Goal: Task Accomplishment & Management: Manage account settings

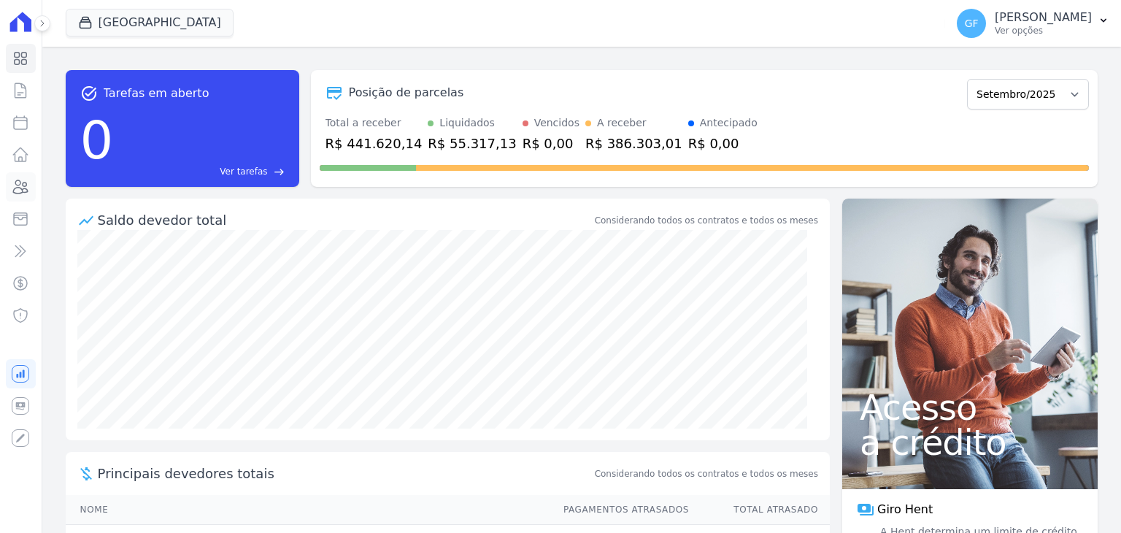
click at [11, 189] on link "Clientes" at bounding box center [21, 186] width 30 height 29
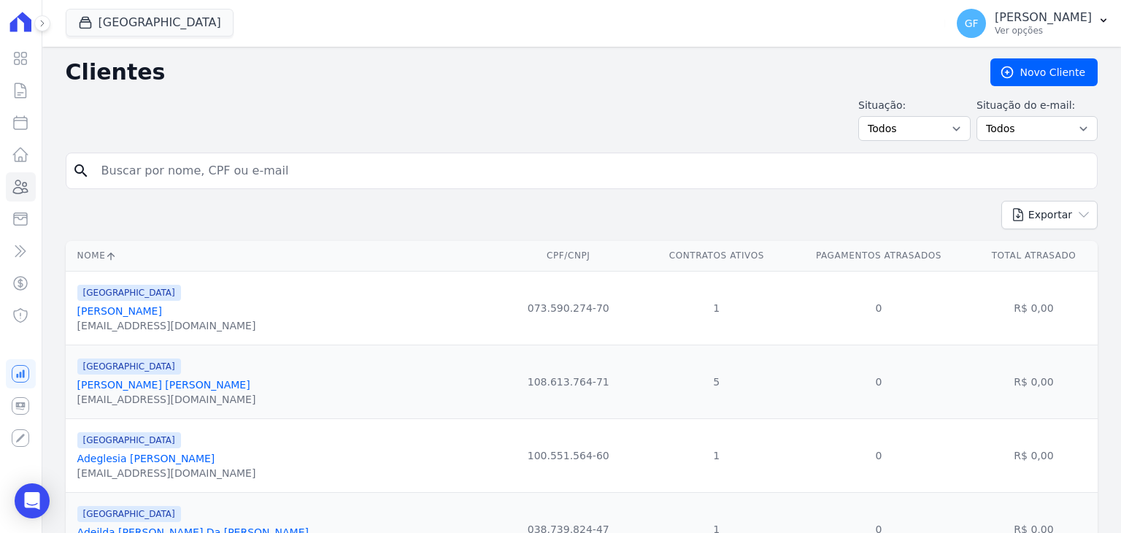
click at [142, 166] on input "search" at bounding box center [592, 170] width 998 height 29
paste input "[PERSON_NAME] [PERSON_NAME] [PERSON_NAME]"
type input "[PERSON_NAME] [PERSON_NAME] [PERSON_NAME]"
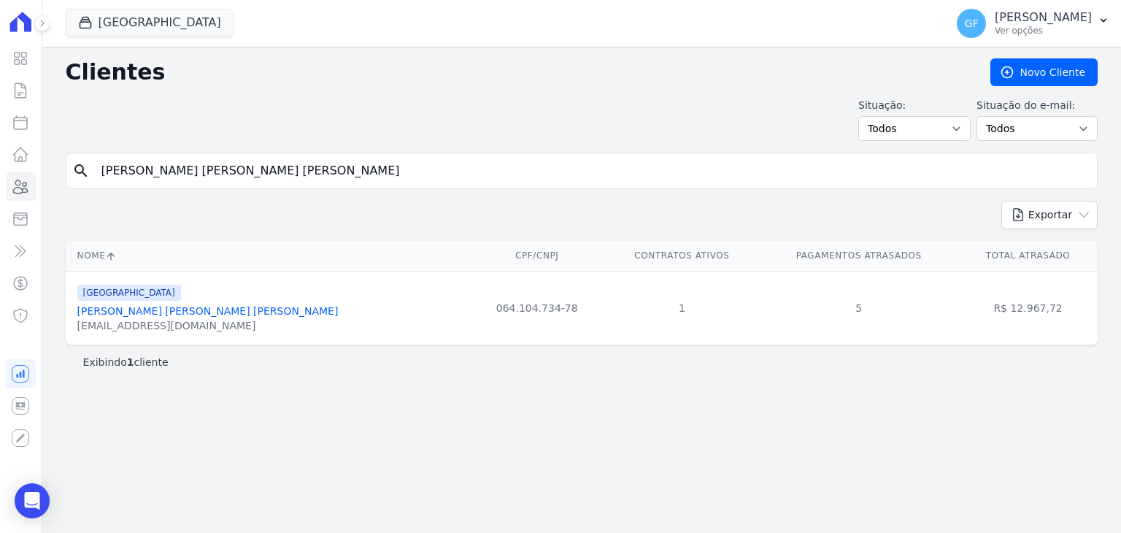
click at [136, 318] on div "[EMAIL_ADDRESS][DOMAIN_NAME]" at bounding box center [207, 325] width 261 height 15
click at [138, 312] on link "[PERSON_NAME] [PERSON_NAME] [PERSON_NAME]" at bounding box center [207, 311] width 261 height 12
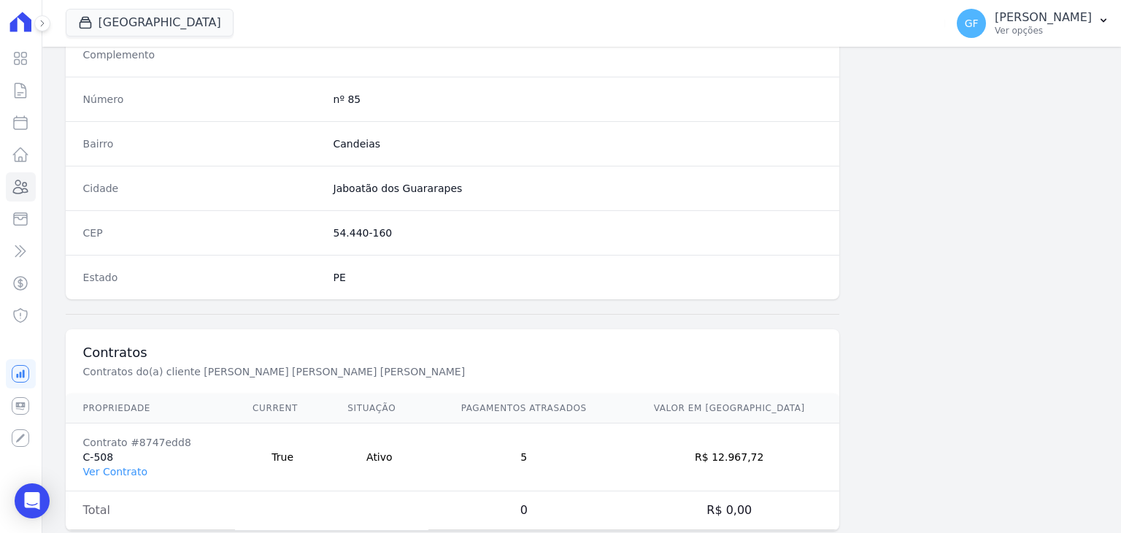
scroll to position [828, 0]
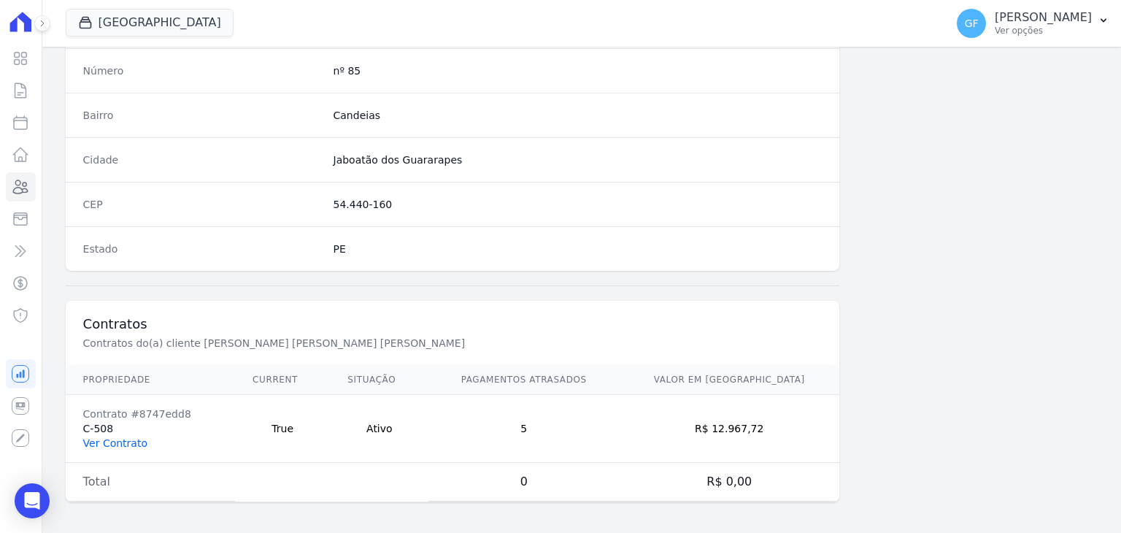
click at [123, 443] on link "Ver Contrato" at bounding box center [115, 443] width 64 height 12
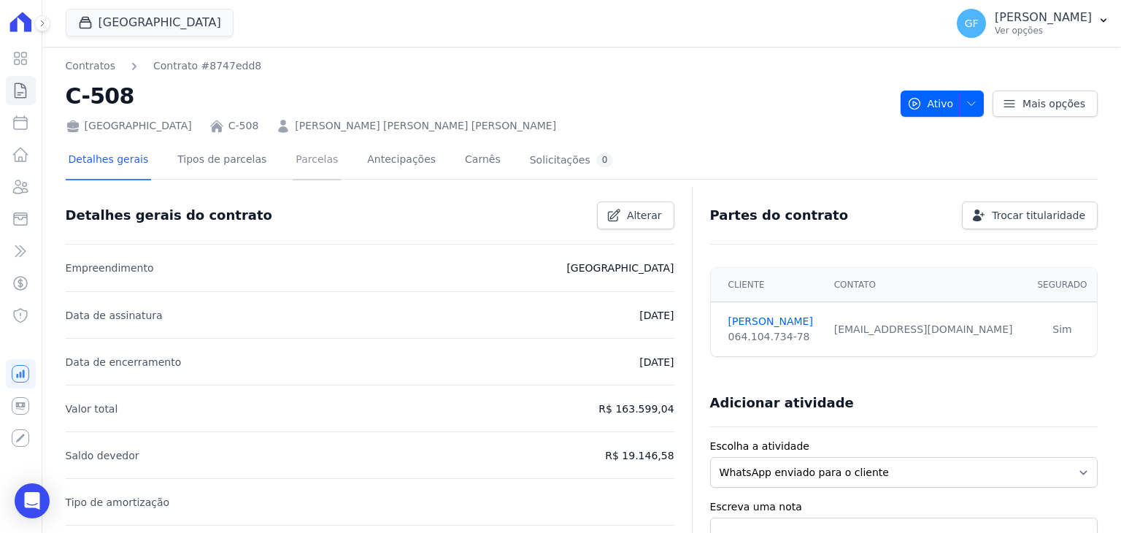
click at [304, 174] on link "Parcelas" at bounding box center [317, 161] width 48 height 39
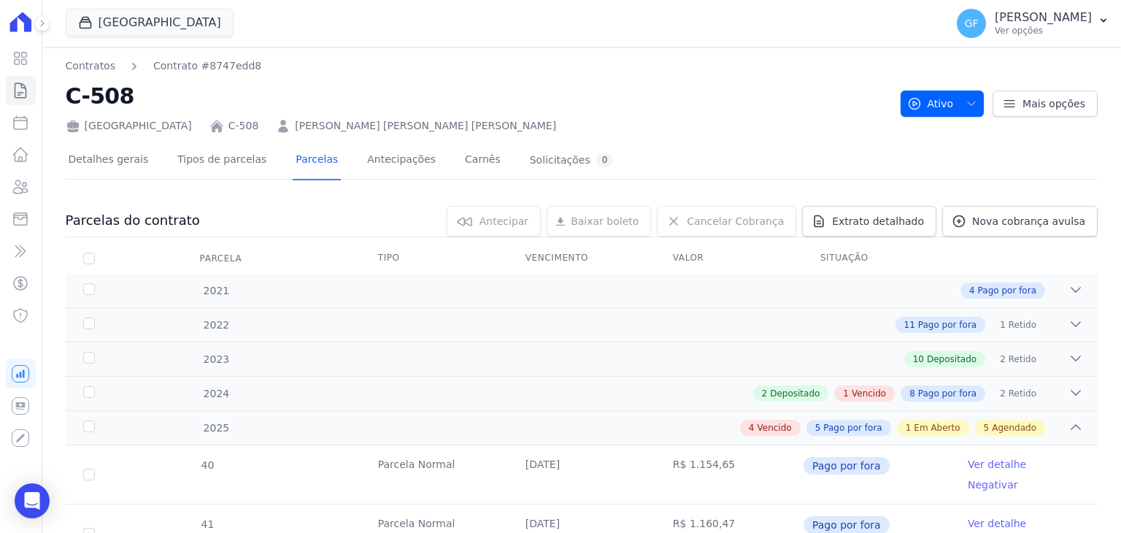
scroll to position [365, 0]
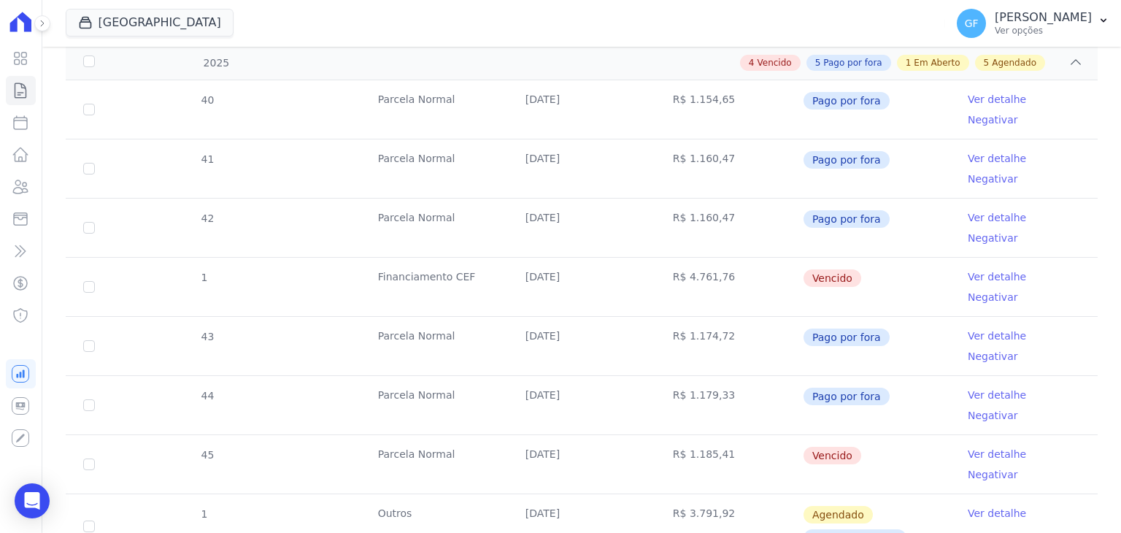
drag, startPoint x: 517, startPoint y: 349, endPoint x: 909, endPoint y: 348, distance: 392.6
click at [909, 434] on tr "45 [GEOGRAPHIC_DATA] [DATE] R$ 1.185,41 [GEOGRAPHIC_DATA] Ver detalhe Negativar" at bounding box center [582, 463] width 1032 height 59
drag, startPoint x: 838, startPoint y: 231, endPoint x: 971, endPoint y: 234, distance: 133.6
click at [971, 257] on tr "1 Financiamento CEF [DATE] R$ 4.761,76 [GEOGRAPHIC_DATA] Ver detalhe Negativar" at bounding box center [582, 286] width 1032 height 59
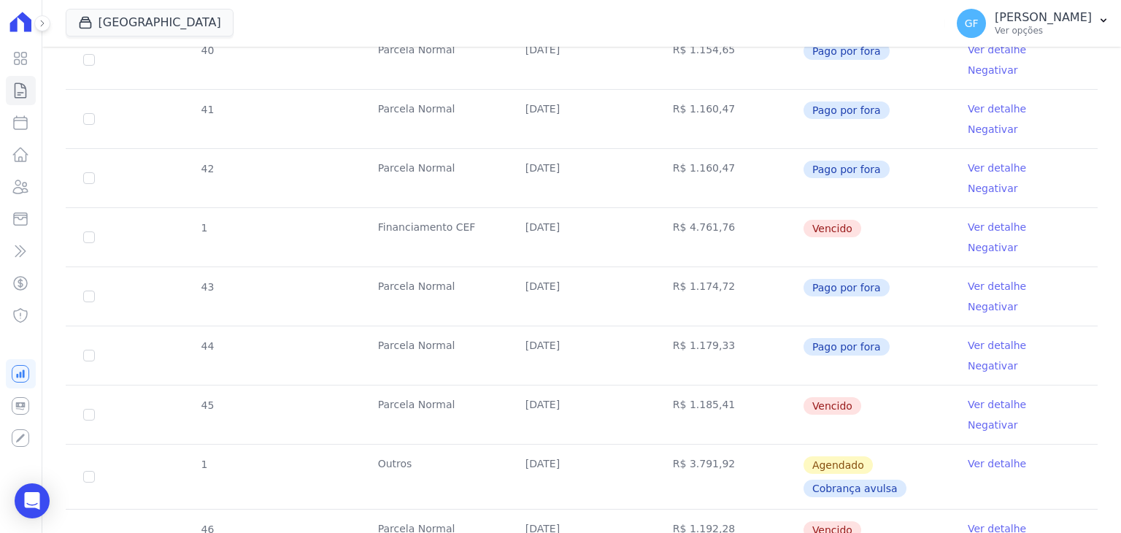
scroll to position [511, 0]
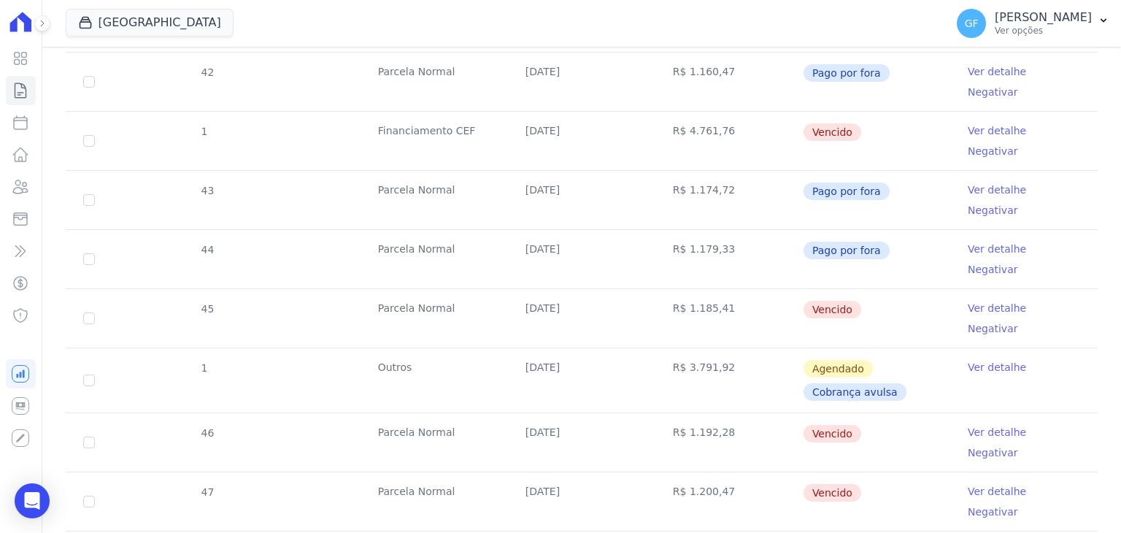
drag, startPoint x: 514, startPoint y: 208, endPoint x: 895, endPoint y: 268, distance: 385.6
click at [895, 268] on tbody "40 [GEOGRAPHIC_DATA] [DATE] R$ 1.154,65 Pago por fora Ver detalhe Negativar 41 …" at bounding box center [582, 336] width 1032 height 804
click at [925, 289] on td "Vencido" at bounding box center [876, 318] width 147 height 58
click at [973, 301] on link "Ver detalhe" at bounding box center [997, 308] width 58 height 15
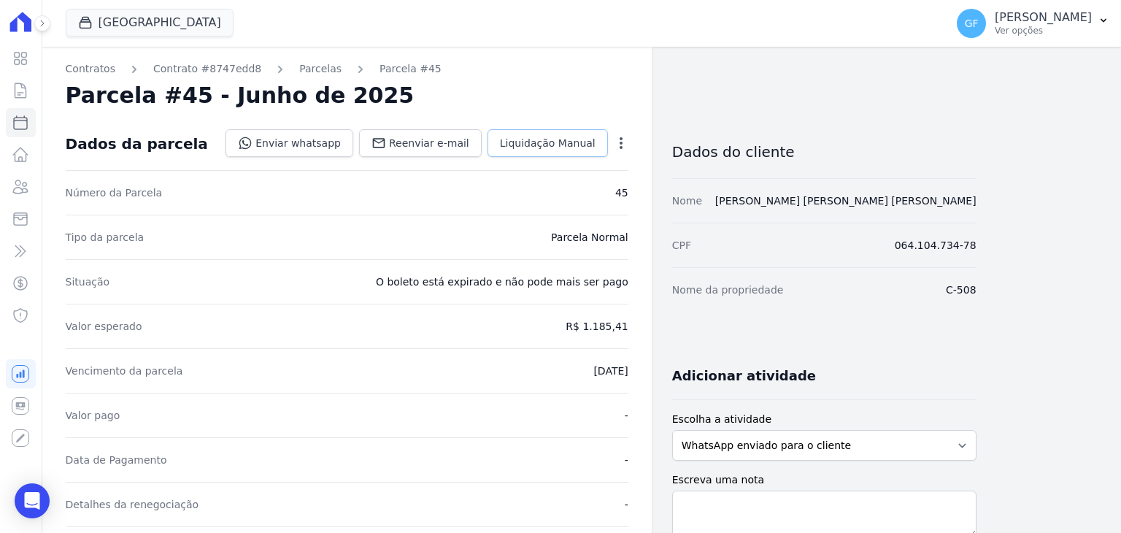
click at [536, 144] on span "Liquidação Manual" at bounding box center [548, 143] width 96 height 15
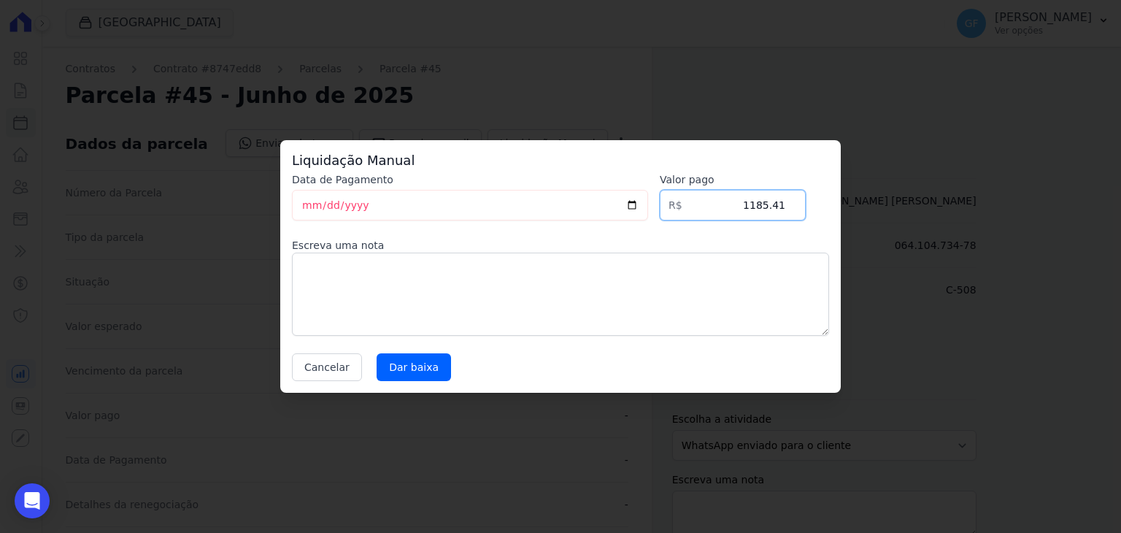
drag, startPoint x: 737, startPoint y: 205, endPoint x: 808, endPoint y: 205, distance: 71.5
click at [808, 205] on div "Data de Pagamento [DATE] [GEOGRAPHIC_DATA] R$ 1185.41 Escreva [PERSON_NAME] Can…" at bounding box center [560, 276] width 537 height 209
type input "1262.73"
click at [360, 294] on textarea at bounding box center [560, 293] width 537 height 83
type textarea "Pago via PIX na conta da MAC."
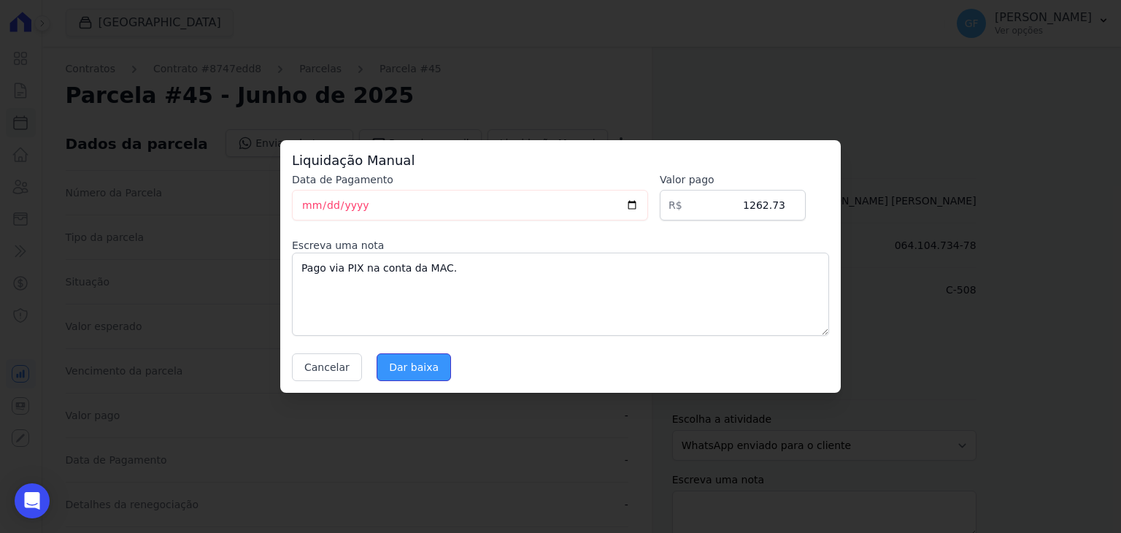
click at [389, 362] on input "Dar baixa" at bounding box center [414, 367] width 74 height 28
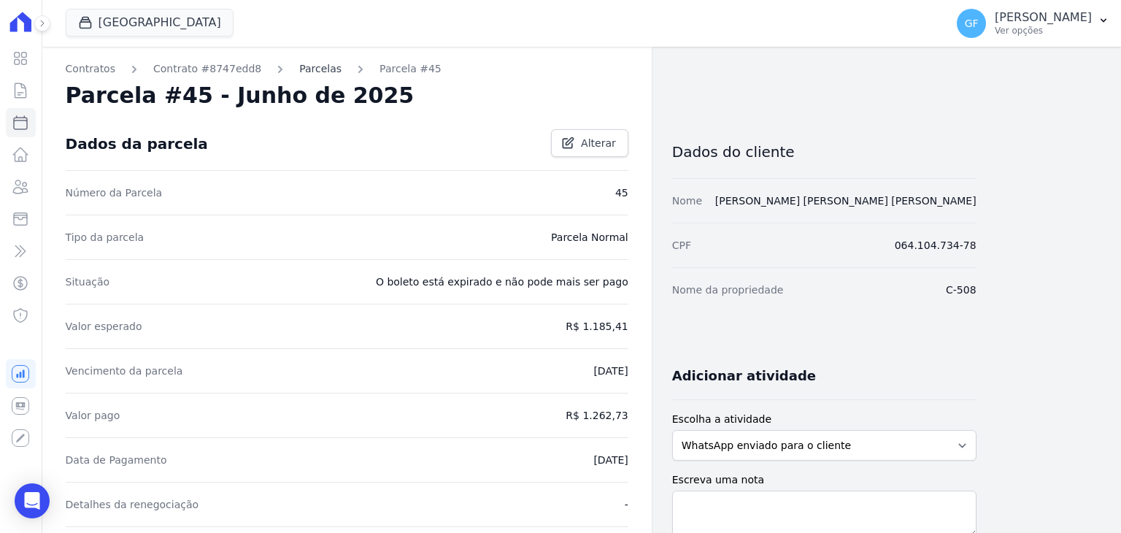
click at [299, 71] on link "Parcelas" at bounding box center [320, 68] width 42 height 15
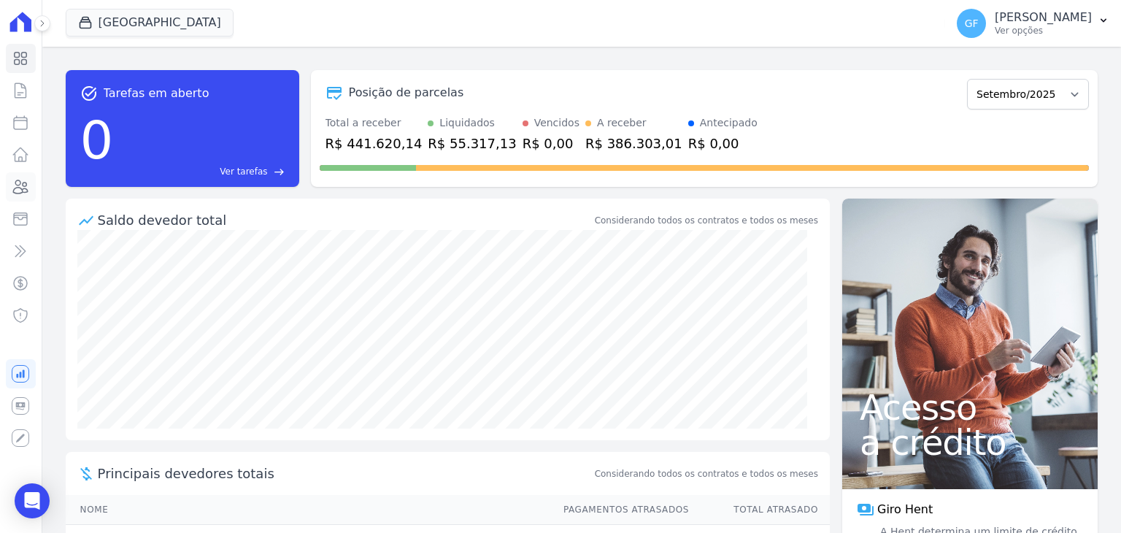
click at [28, 196] on link "Clientes" at bounding box center [21, 186] width 30 height 29
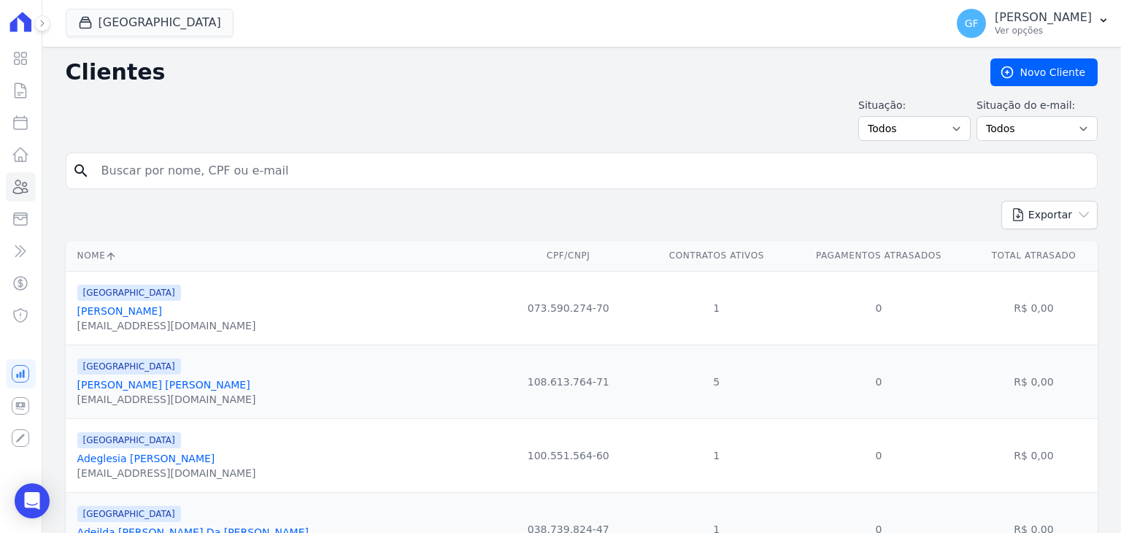
click at [136, 179] on input "search" at bounding box center [592, 170] width 998 height 29
type input "isis santana"
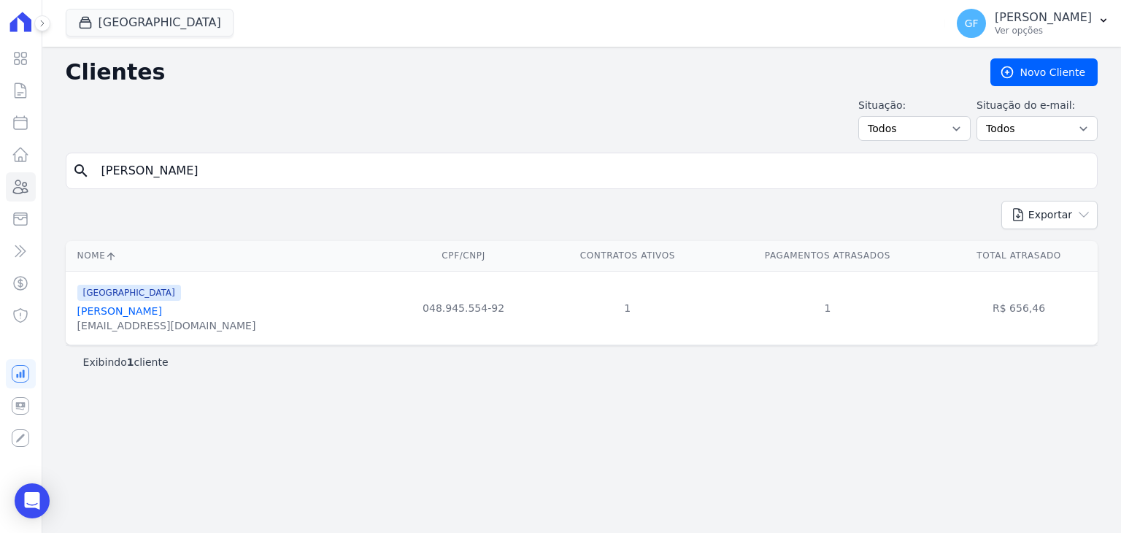
click at [131, 307] on link "Isís Santana Da Silva" at bounding box center [119, 311] width 85 height 12
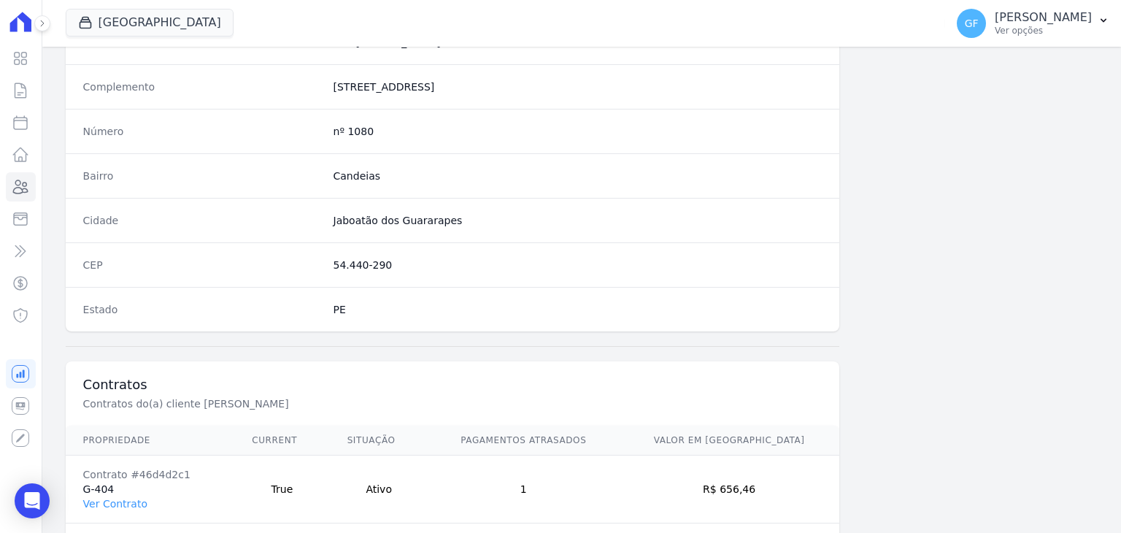
scroll to position [828, 0]
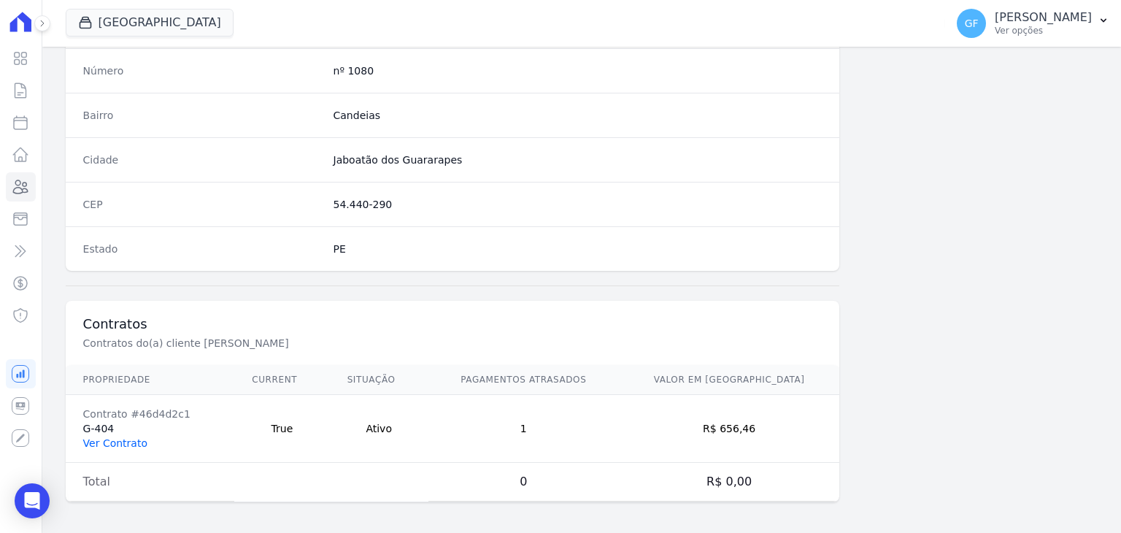
click at [128, 444] on link "Ver Contrato" at bounding box center [115, 443] width 64 height 12
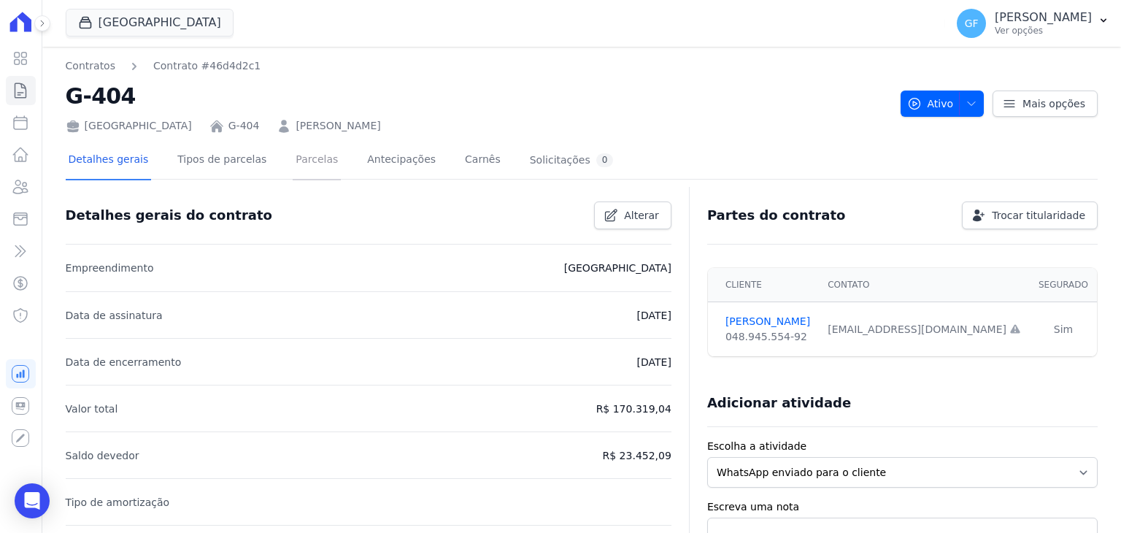
click at [297, 166] on link "Parcelas" at bounding box center [317, 161] width 48 height 39
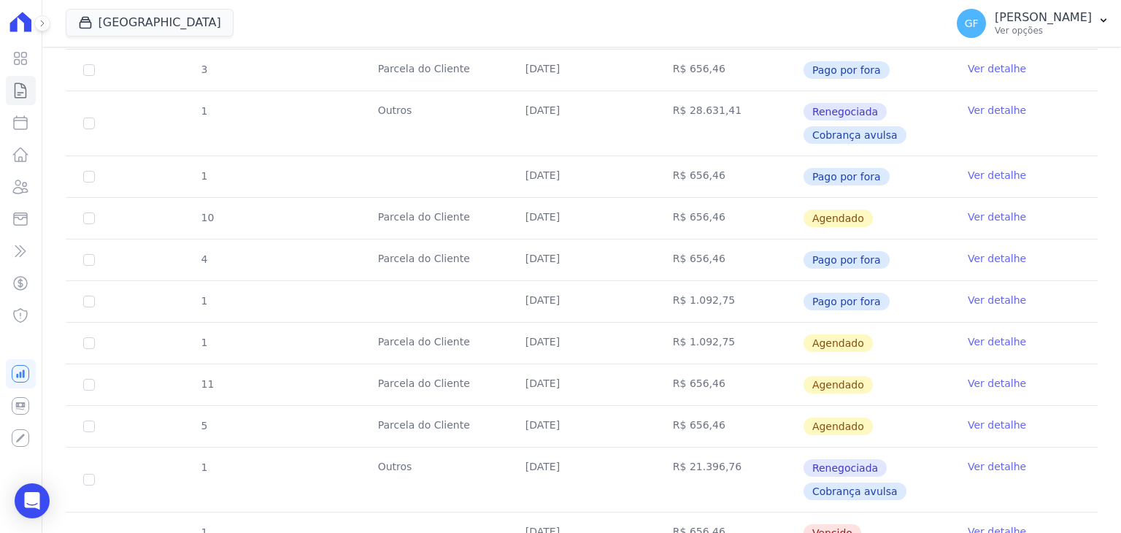
scroll to position [1386, 0]
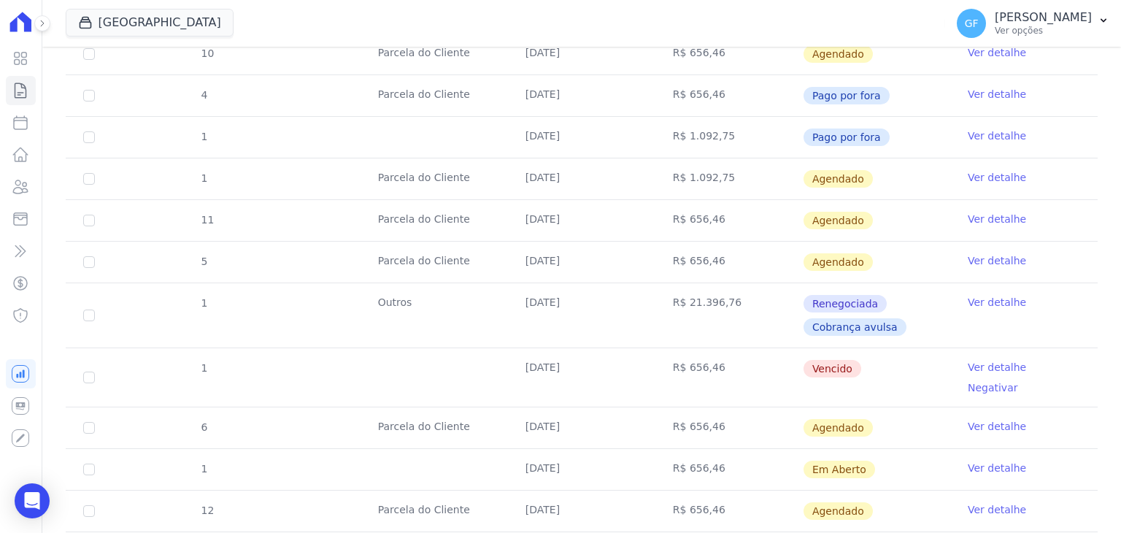
drag, startPoint x: 499, startPoint y: 251, endPoint x: 763, endPoint y: 258, distance: 264.2
click at [763, 347] on tr "1 30/08/2025 R$ 656,46 Vencido Ver detalhe Negativar" at bounding box center [582, 376] width 1032 height 59
click at [765, 348] on td "R$ 656,46" at bounding box center [728, 377] width 147 height 58
click at [968, 360] on link "Ver detalhe" at bounding box center [997, 367] width 58 height 15
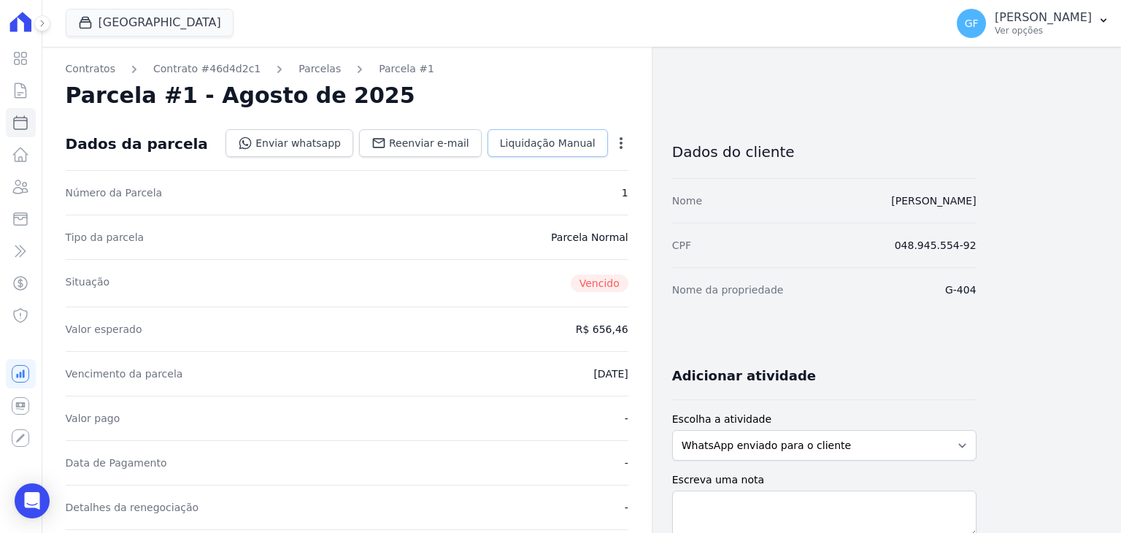
click at [541, 146] on span "Liquidação Manual" at bounding box center [548, 143] width 96 height 15
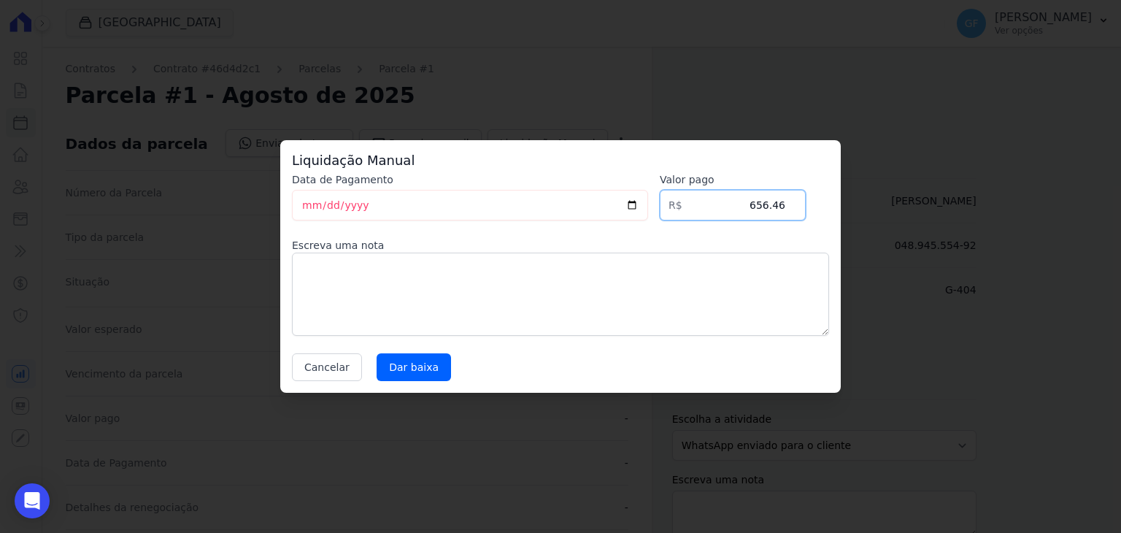
drag, startPoint x: 740, startPoint y: 220, endPoint x: 798, endPoint y: 220, distance: 58.4
click at [798, 220] on div "Data de Pagamento 2025-09-05 Valor pago R$ 656.46 Escreva uma nota Cancelar Dar…" at bounding box center [560, 276] width 537 height 209
click at [394, 357] on input "Dar baixa" at bounding box center [414, 367] width 74 height 28
